Goal: Transaction & Acquisition: Purchase product/service

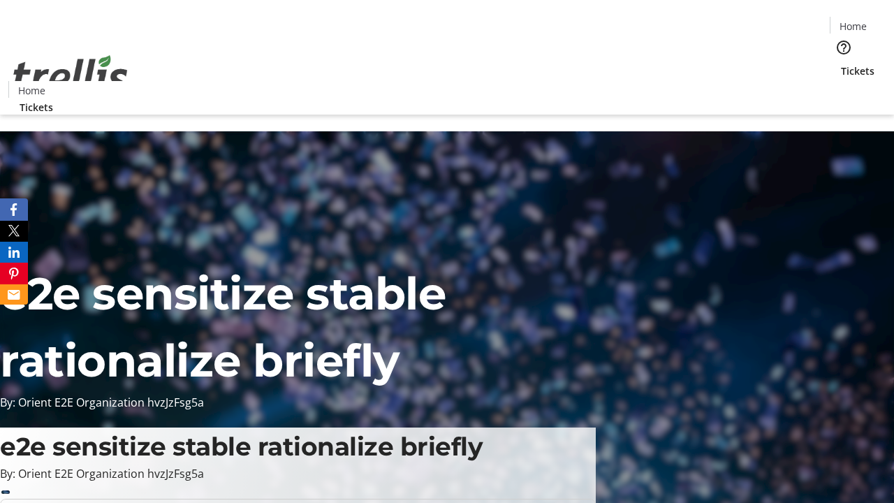
click at [841, 64] on span "Tickets" at bounding box center [858, 71] width 34 height 15
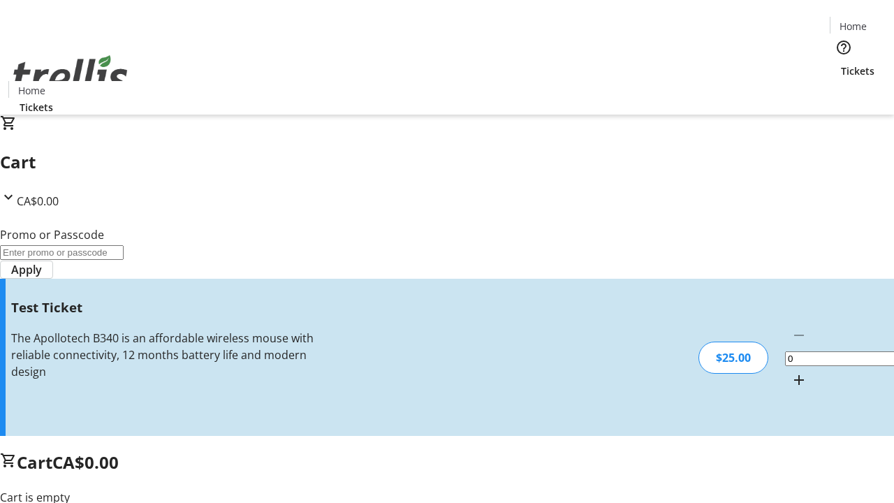
click at [791, 372] on mat-icon "Increment by one" at bounding box center [799, 380] width 17 height 17
type input "1"
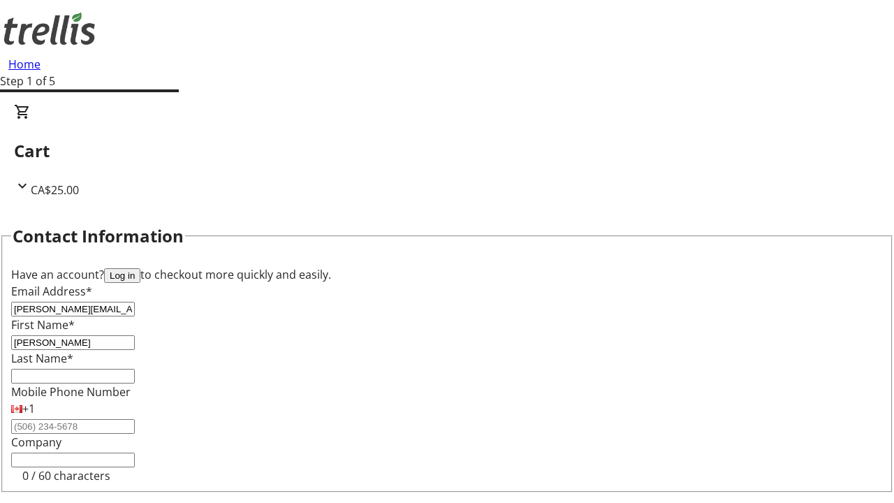
type input "[PERSON_NAME]"
type input "Lang"
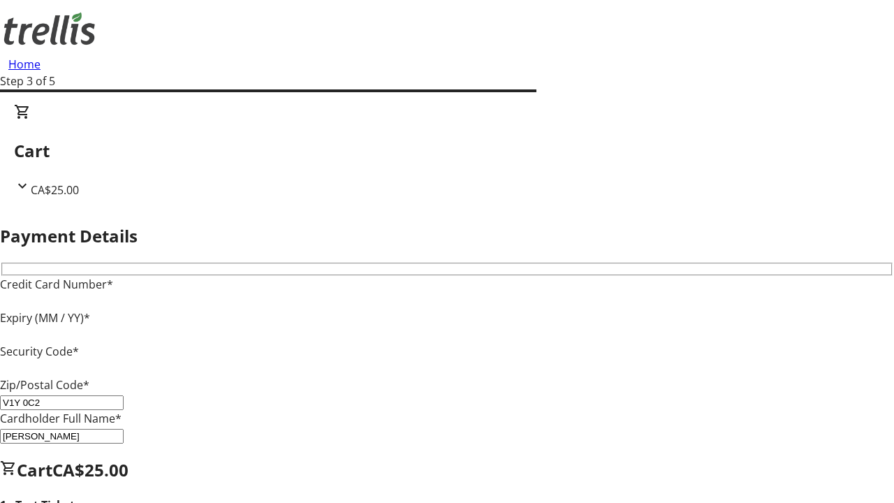
type input "V1Y 0C2"
